Goal: Transaction & Acquisition: Purchase product/service

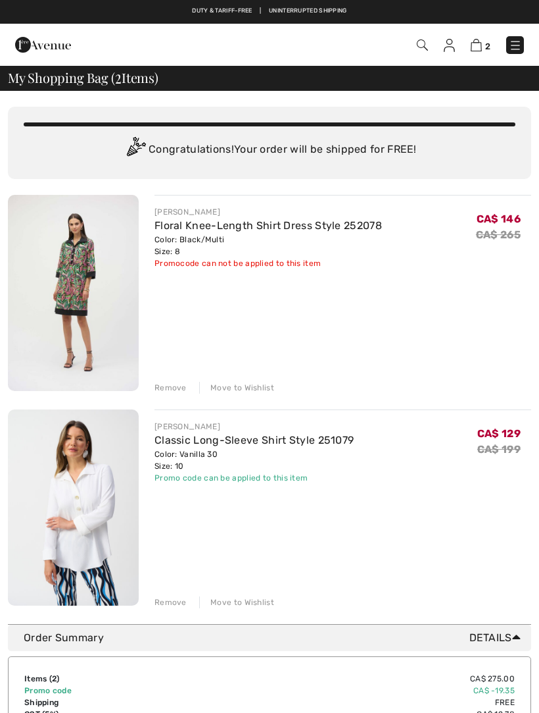
click at [88, 265] on img at bounding box center [73, 293] width 131 height 196
click at [217, 221] on link "Floral Knee-Length Shirt Dress Style 252078" at bounding box center [269, 225] width 228 height 13
click at [101, 284] on img at bounding box center [73, 293] width 131 height 196
click at [89, 288] on img at bounding box center [73, 293] width 131 height 196
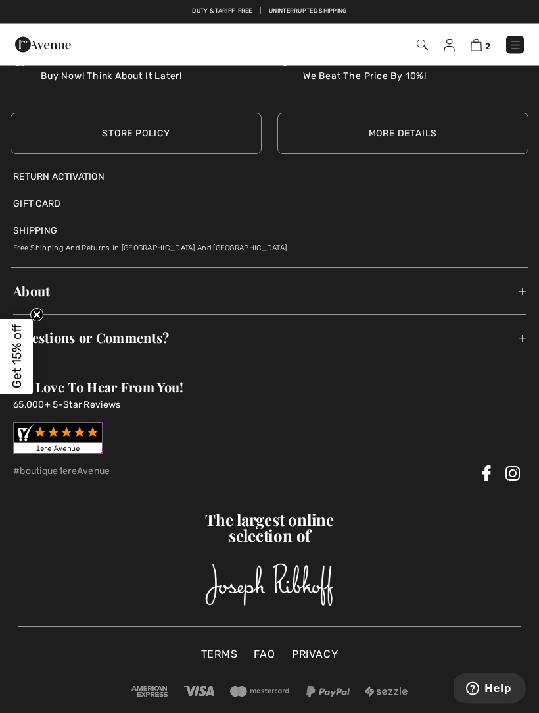
scroll to position [2363, 0]
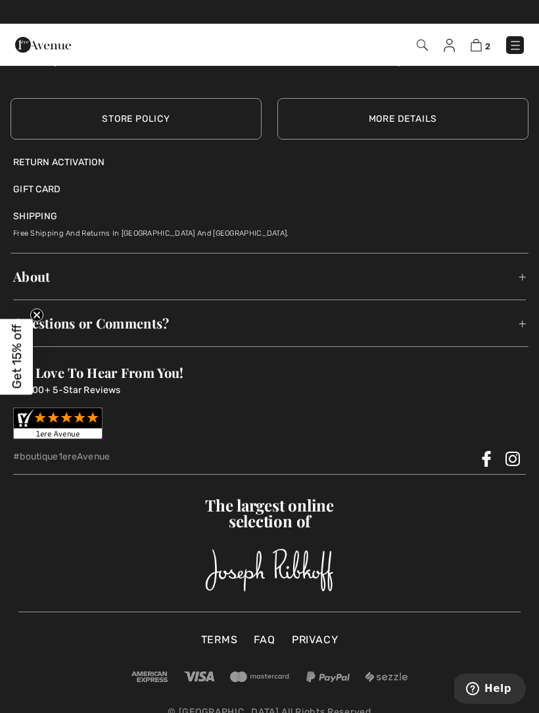
click at [524, 330] on span "Questions or Comments?" at bounding box center [269, 323] width 513 height 41
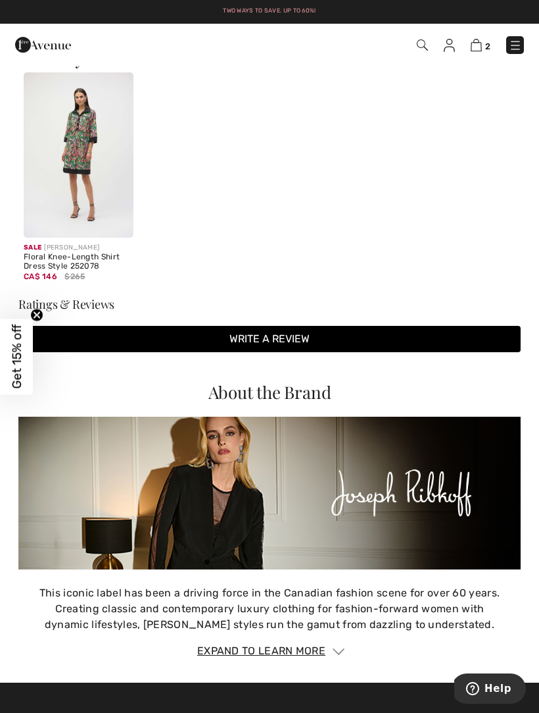
scroll to position [1320, 0]
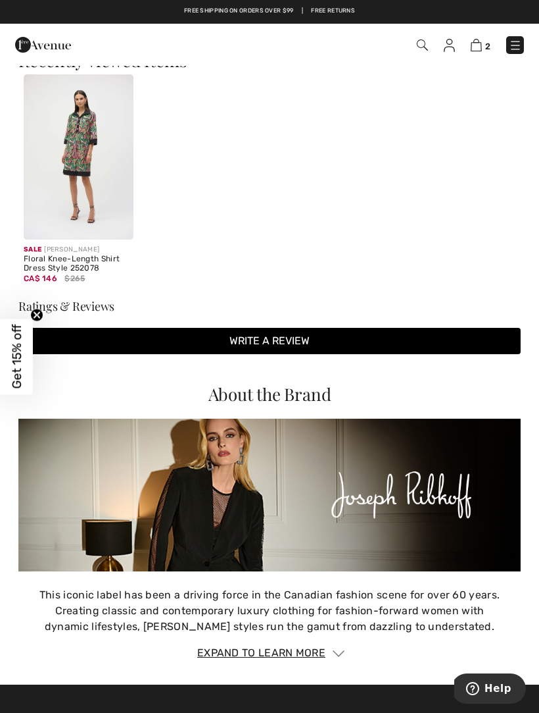
click at [353, 8] on link "Free Returns" at bounding box center [333, 11] width 44 height 9
click at [522, 39] on link at bounding box center [516, 45] width 18 height 18
click at [514, 47] on div "Close menu" at bounding box center [269, 356] width 539 height 713
click at [518, 48] on img at bounding box center [515, 45] width 13 height 13
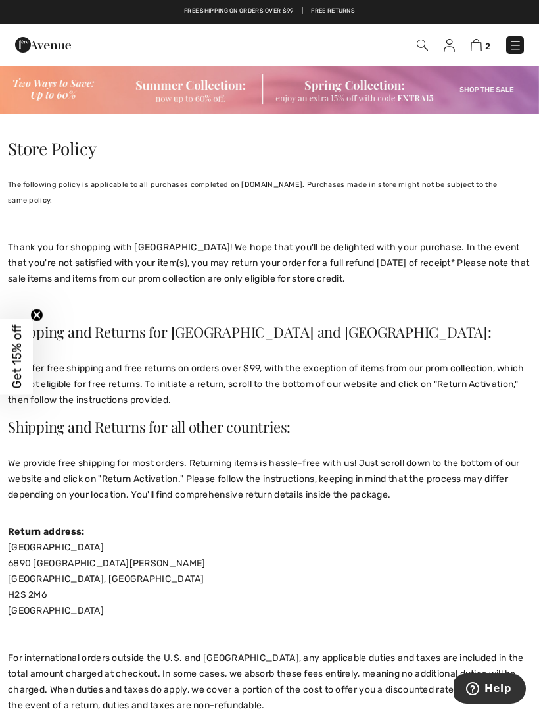
click at [207, 94] on img at bounding box center [269, 88] width 539 height 49
click at [203, 93] on img at bounding box center [269, 88] width 539 height 49
click at [74, 91] on img at bounding box center [269, 88] width 539 height 49
click at [518, 49] on img at bounding box center [515, 45] width 13 height 13
click at [517, 36] on div "Close menu" at bounding box center [269, 356] width 539 height 713
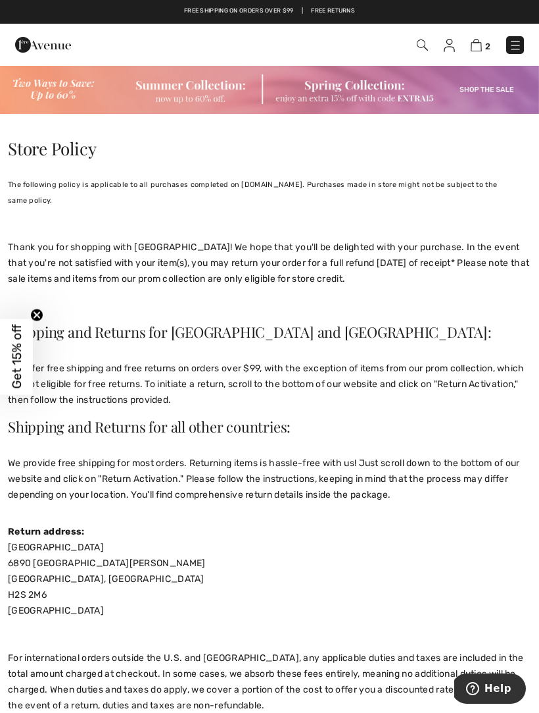
click at [518, 40] on img at bounding box center [515, 45] width 13 height 13
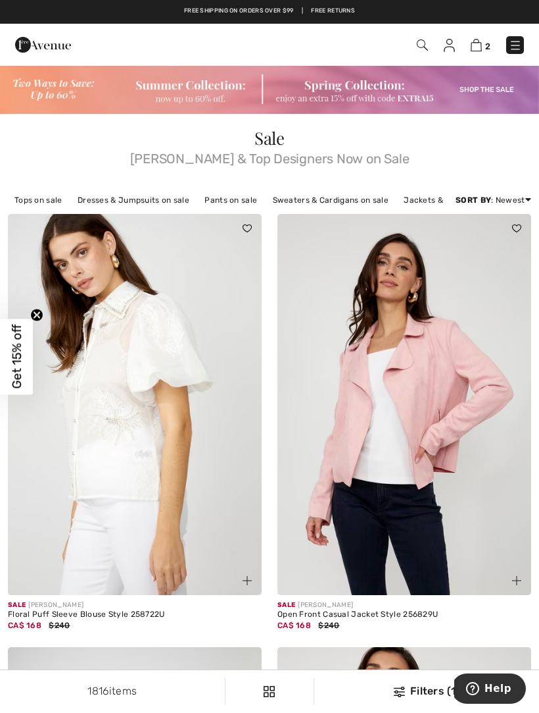
click at [155, 204] on link "Dresses & Jumpsuits on sale" at bounding box center [133, 199] width 125 height 17
click at [149, 203] on link "Dresses & Jumpsuits on sale" at bounding box center [133, 199] width 125 height 17
